Goal: Information Seeking & Learning: Learn about a topic

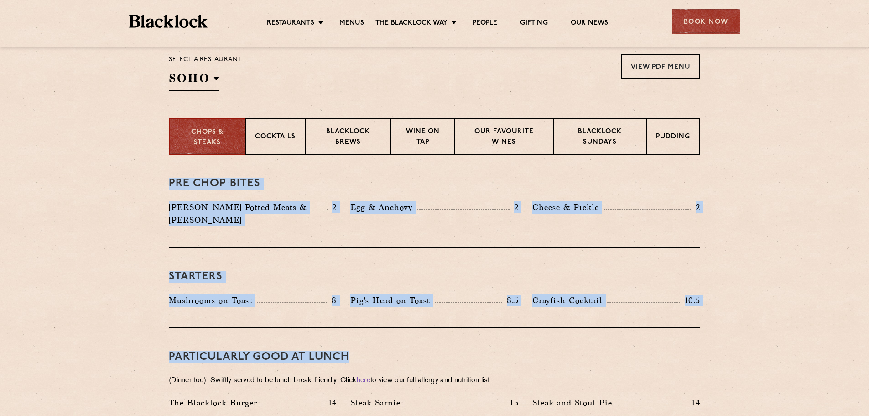
drag, startPoint x: 502, startPoint y: 74, endPoint x: 814, endPoint y: 335, distance: 406.6
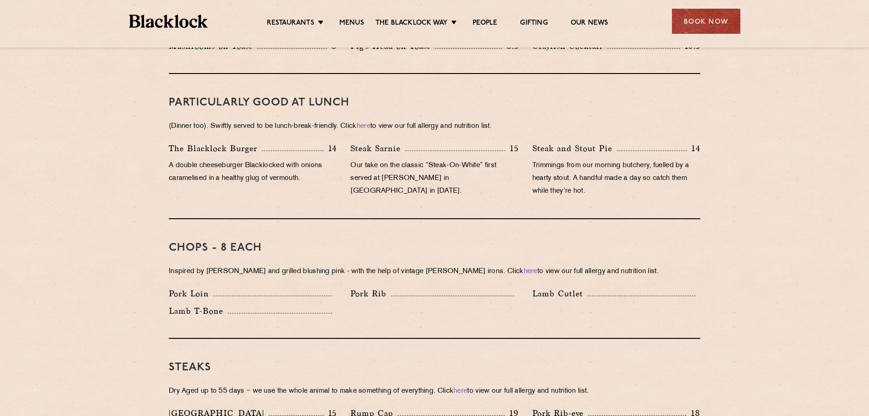
scroll to position [591, 0]
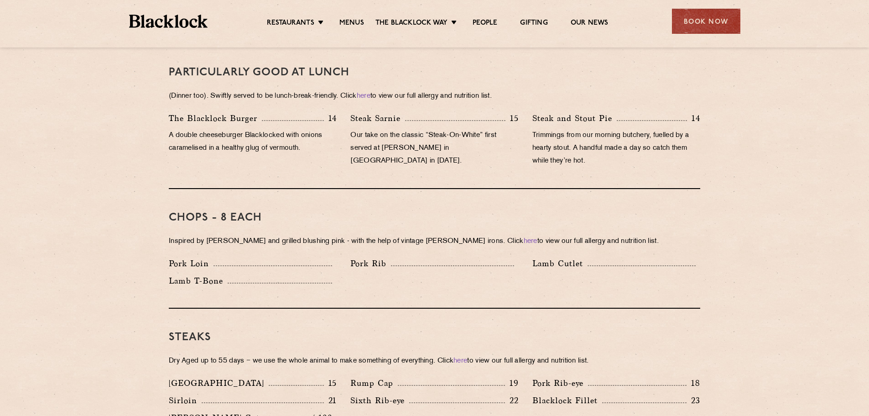
drag, startPoint x: 739, startPoint y: 209, endPoint x: 737, endPoint y: 236, distance: 27.5
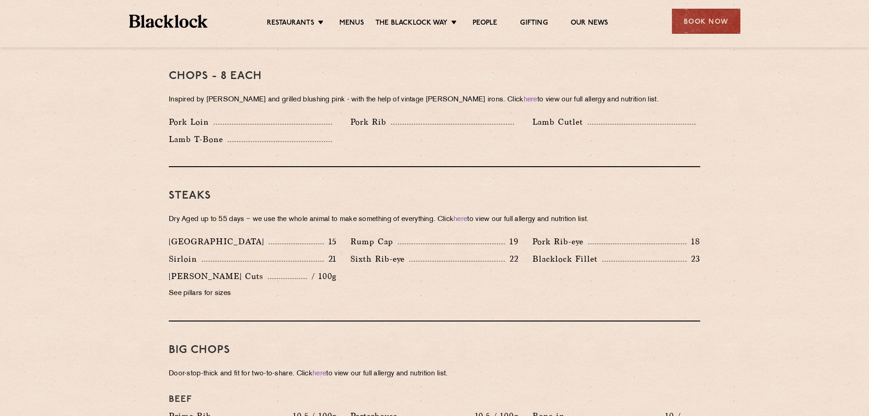
drag, startPoint x: 727, startPoint y: 180, endPoint x: 725, endPoint y: 166, distance: 14.4
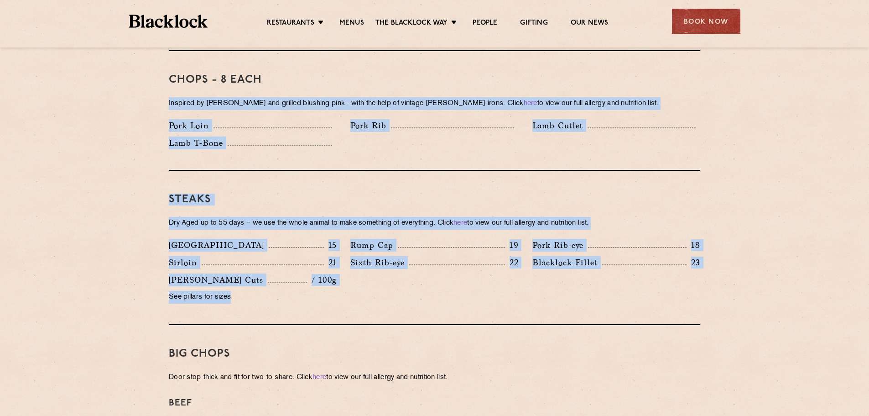
drag, startPoint x: 507, startPoint y: 68, endPoint x: 313, endPoint y: 295, distance: 298.4
click at [313, 295] on div "Pre Chop Bites [PERSON_NAME] Potted Meats & Kimchi 2 Egg & Anchovy 2 Cheese & P…" at bounding box center [434, 389] width 554 height 1313
click at [313, 295] on div "[PERSON_NAME] Cuts / 100g See pillars for sizes" at bounding box center [253, 290] width 182 height 35
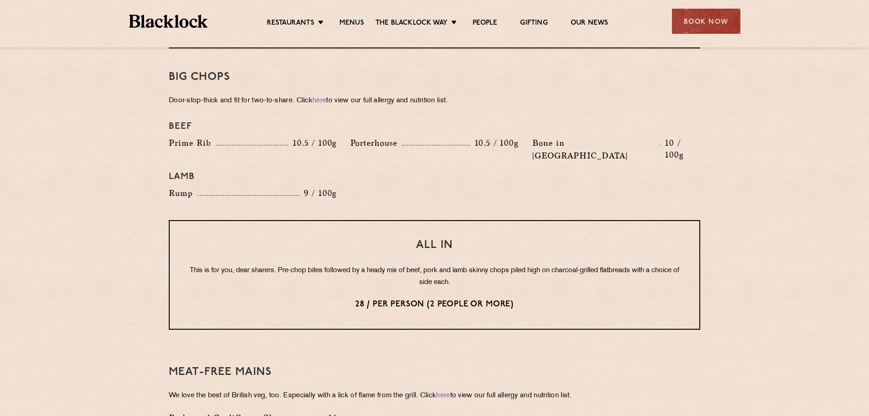
scroll to position [1107, 0]
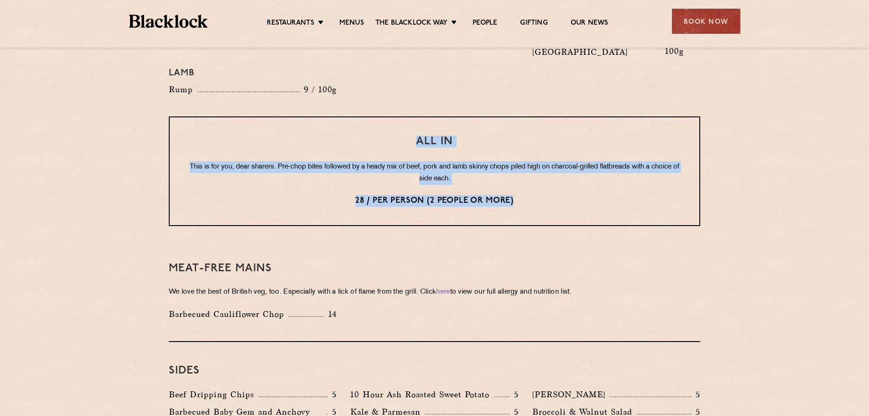
drag, startPoint x: 421, startPoint y: 130, endPoint x: 523, endPoint y: 171, distance: 109.7
click at [523, 171] on div "All In This is for you, dear sharers. Pre-chop bites followed by a heady mix of…" at bounding box center [435, 171] width 532 height 110
click at [524, 195] on p "28 / per person (2 people or more)" at bounding box center [434, 201] width 493 height 12
drag, startPoint x: 524, startPoint y: 172, endPoint x: 373, endPoint y: 103, distance: 166.6
click at [373, 116] on div "All In This is for you, dear sharers. Pre-chop bites followed by a heady mix of…" at bounding box center [435, 171] width 532 height 110
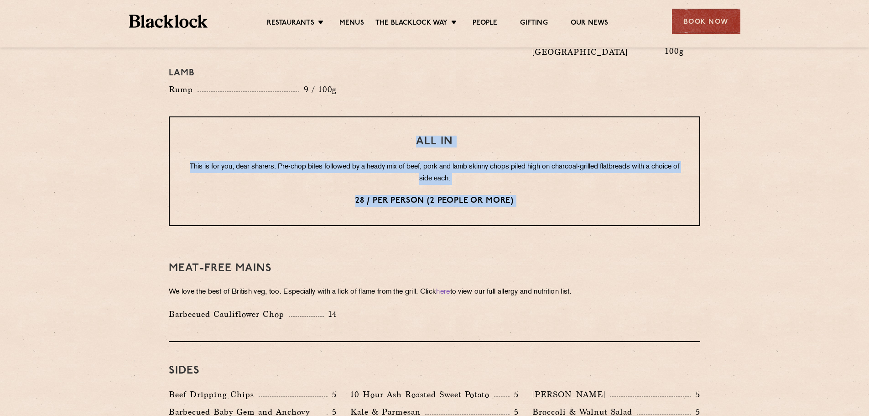
click at [373, 116] on div "All In This is for you, dear sharers. Pre-chop bites followed by a heady mix of…" at bounding box center [435, 171] width 532 height 110
drag, startPoint x: 373, startPoint y: 103, endPoint x: 556, endPoint y: 185, distance: 200.6
click at [556, 185] on div "All In This is for you, dear sharers. Pre-chop bites followed by a heady mix of…" at bounding box center [435, 171] width 532 height 110
drag, startPoint x: 556, startPoint y: 185, endPoint x: 377, endPoint y: 108, distance: 194.8
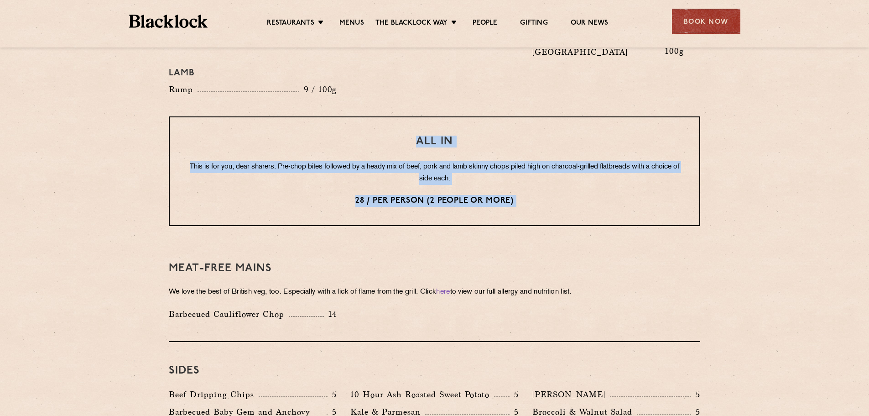
click at [377, 116] on div "All In This is for you, dear sharers. Pre-chop bites followed by a heady mix of…" at bounding box center [435, 171] width 532 height 110
click at [376, 116] on div "All In This is for you, dear sharers. Pre-chop bites followed by a heady mix of…" at bounding box center [435, 171] width 532 height 110
drag, startPoint x: 376, startPoint y: 107, endPoint x: 548, endPoint y: 170, distance: 183.6
click at [548, 170] on div "All In This is for you, dear sharers. Pre-chop bites followed by a heady mix of…" at bounding box center [435, 171] width 532 height 110
click at [548, 195] on p "28 / per person (2 people or more)" at bounding box center [434, 201] width 493 height 12
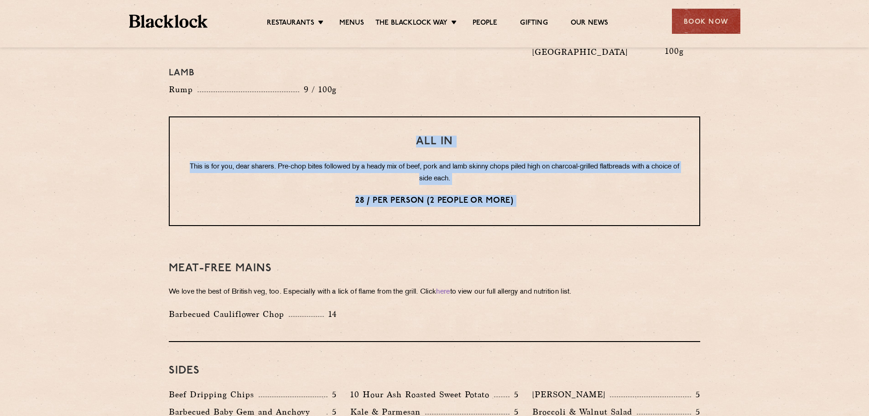
drag, startPoint x: 548, startPoint y: 170, endPoint x: 360, endPoint y: 97, distance: 201.7
click at [360, 116] on div "All In This is for you, dear sharers. Pre-chop bites followed by a heady mix of…" at bounding box center [435, 171] width 532 height 110
drag, startPoint x: 360, startPoint y: 97, endPoint x: 542, endPoint y: 171, distance: 196.5
click at [540, 170] on div "All In This is for you, dear sharers. Pre-chop bites followed by a heady mix of…" at bounding box center [435, 171] width 532 height 110
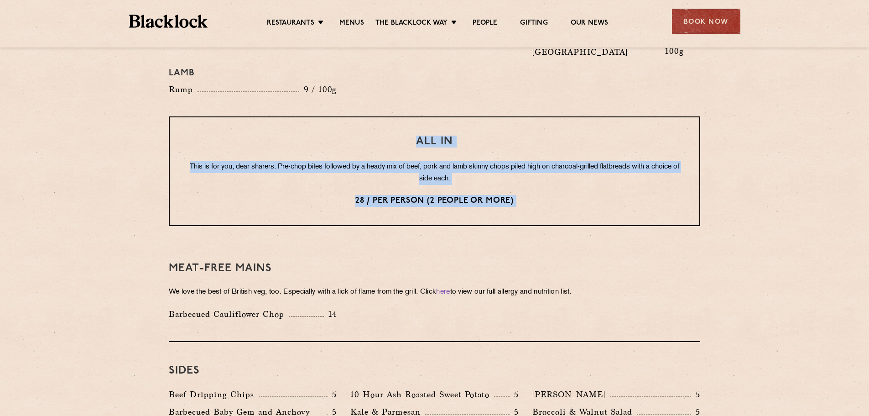
click at [543, 195] on p "28 / per person (2 people or more)" at bounding box center [434, 201] width 493 height 12
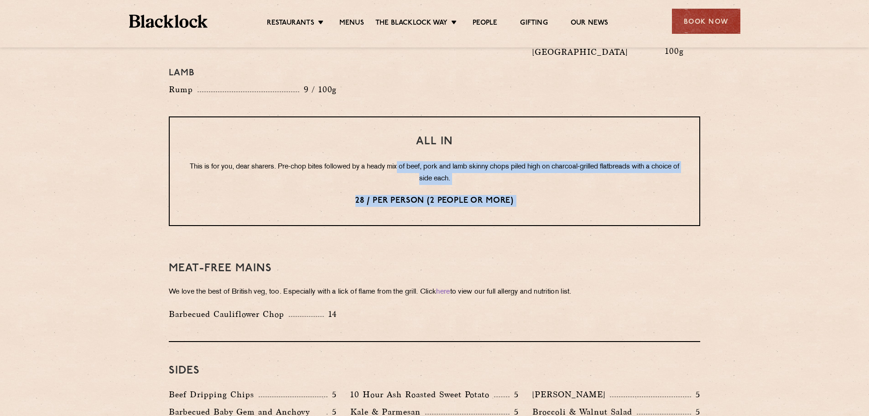
drag, startPoint x: 543, startPoint y: 171, endPoint x: 380, endPoint y: 110, distance: 174.0
click at [380, 116] on div "All In This is for you, dear sharers. Pre-chop bites followed by a heady mix of…" at bounding box center [435, 171] width 532 height 110
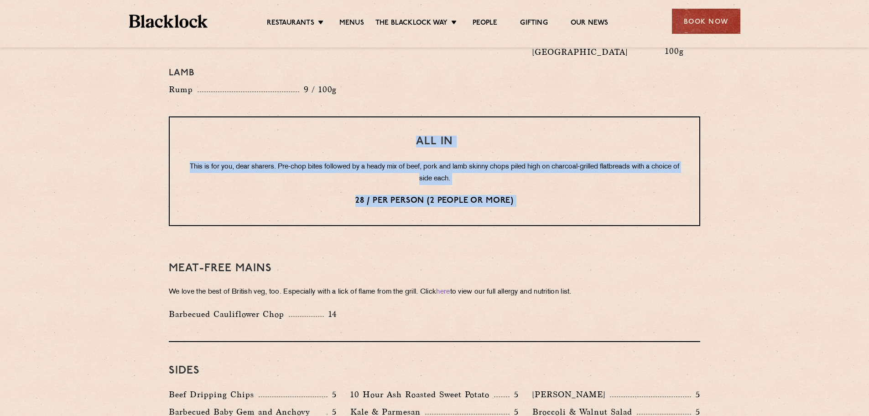
click at [380, 136] on h3 "All In" at bounding box center [434, 142] width 493 height 12
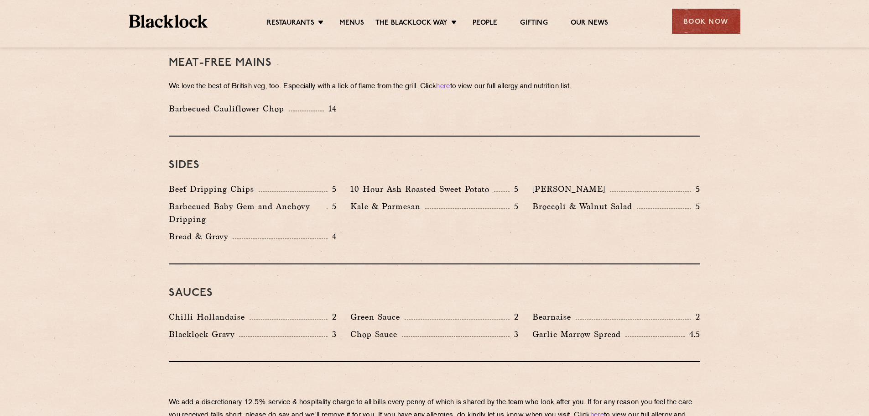
scroll to position [1335, 0]
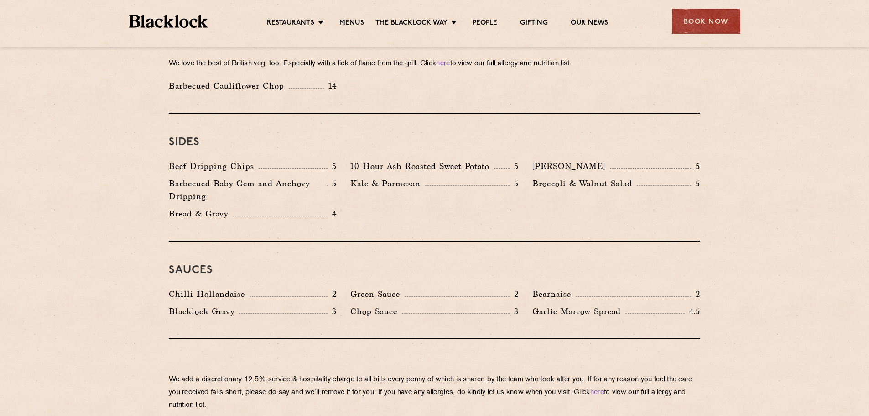
click at [178, 114] on div "Sides Beef Dripping Chips 5 10 Hour Ash Roasted Sweet Potato 5 Autumn Slaw 5 Ba…" at bounding box center [435, 178] width 532 height 128
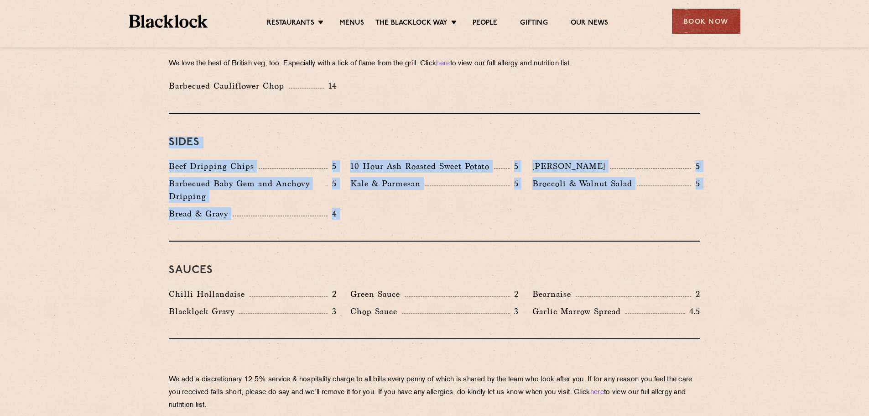
drag, startPoint x: 178, startPoint y: 95, endPoint x: 336, endPoint y: 195, distance: 186.9
click at [336, 195] on div "Sides Beef Dripping Chips 5 10 Hour Ash Roasted Sweet Potato 5 Autumn Slaw 5 Ba…" at bounding box center [435, 178] width 532 height 128
click at [354, 195] on div "Beef Dripping Chips 5 10 Hour Ash Roasted Sweet Potato 5 Autumn Slaw 5 Barbecue…" at bounding box center [434, 192] width 545 height 65
